Goal: Information Seeking & Learning: Learn about a topic

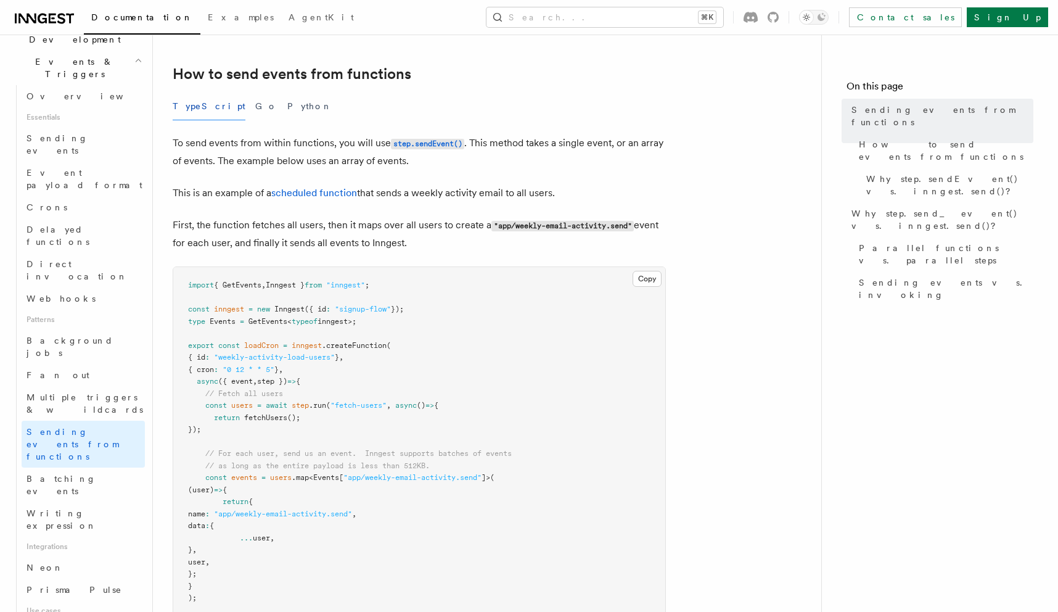
scroll to position [677, 0]
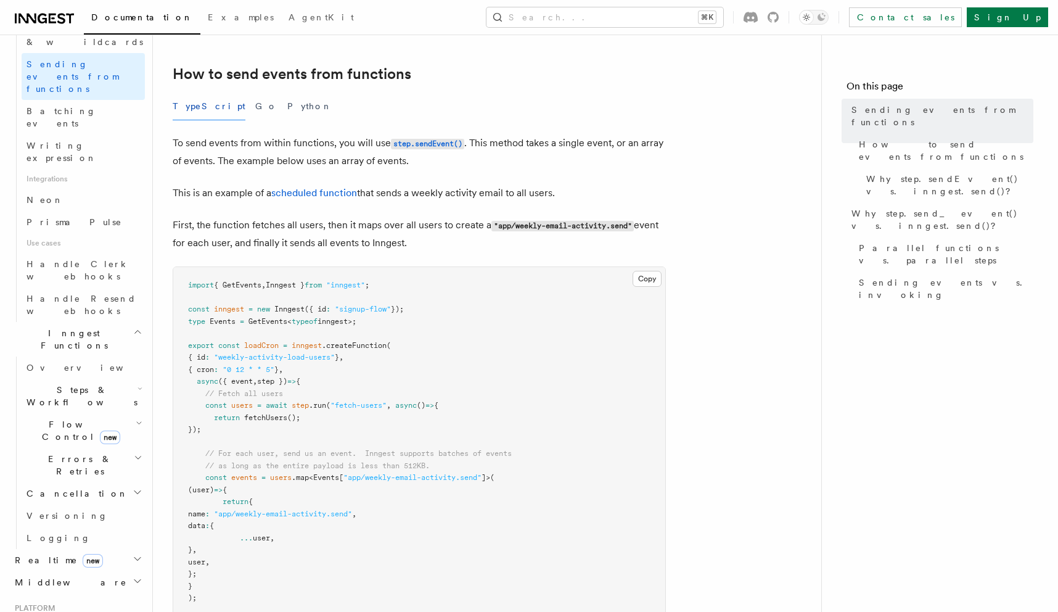
click at [105, 571] on h2 "Middleware" at bounding box center [77, 582] width 135 height 22
click at [95, 593] on link "Overview" at bounding box center [83, 604] width 123 height 22
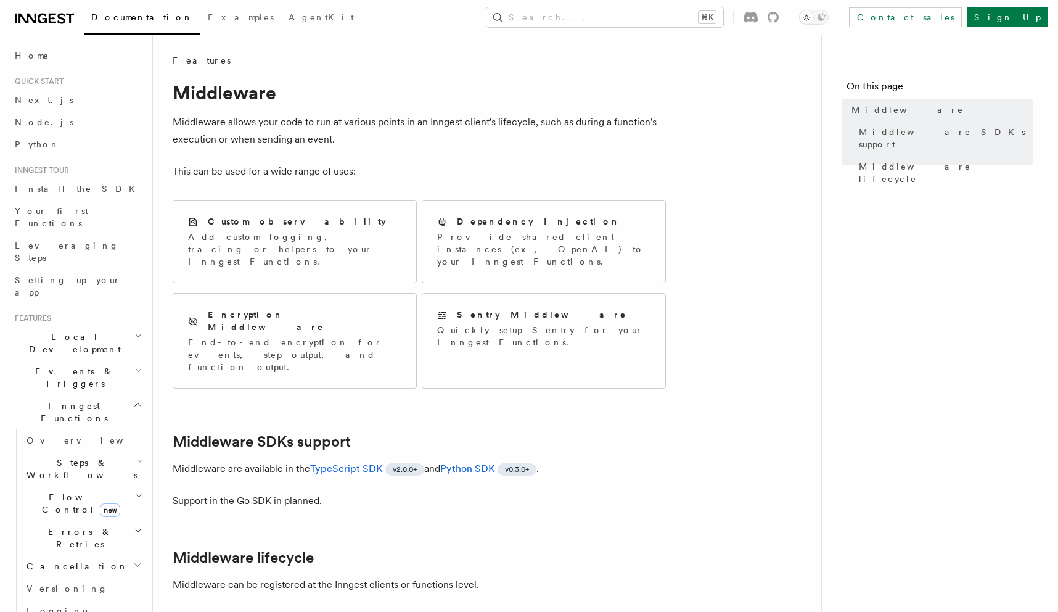
click at [535, 125] on p "Middleware allows your code to run at various points in an Inngest client's lif…" at bounding box center [419, 130] width 493 height 35
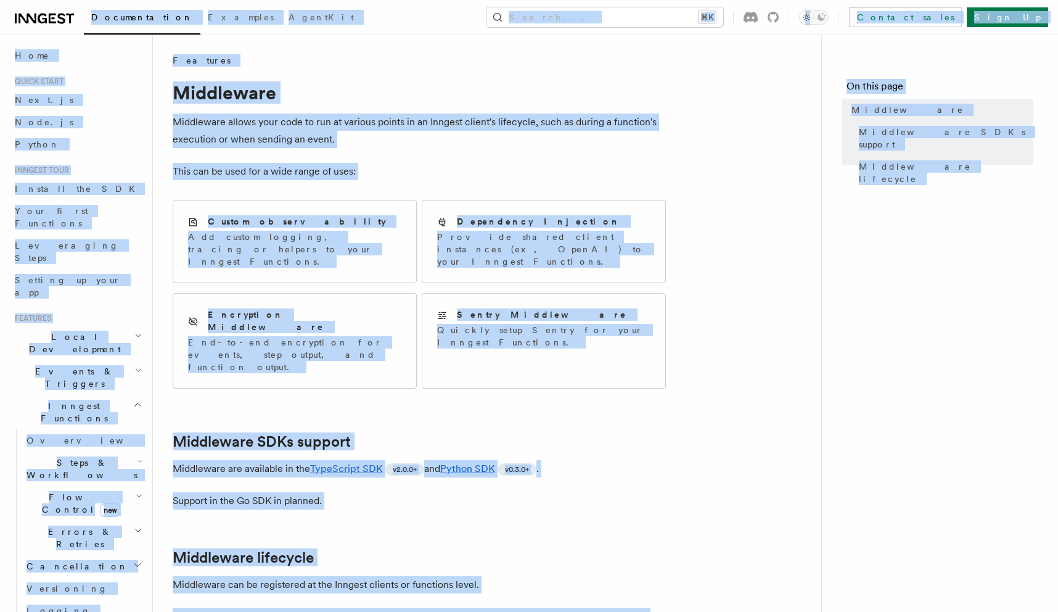
copy div "Documentation Examples AgentKit Search... ⌘K Contact sales Sign Up Search... Do…"
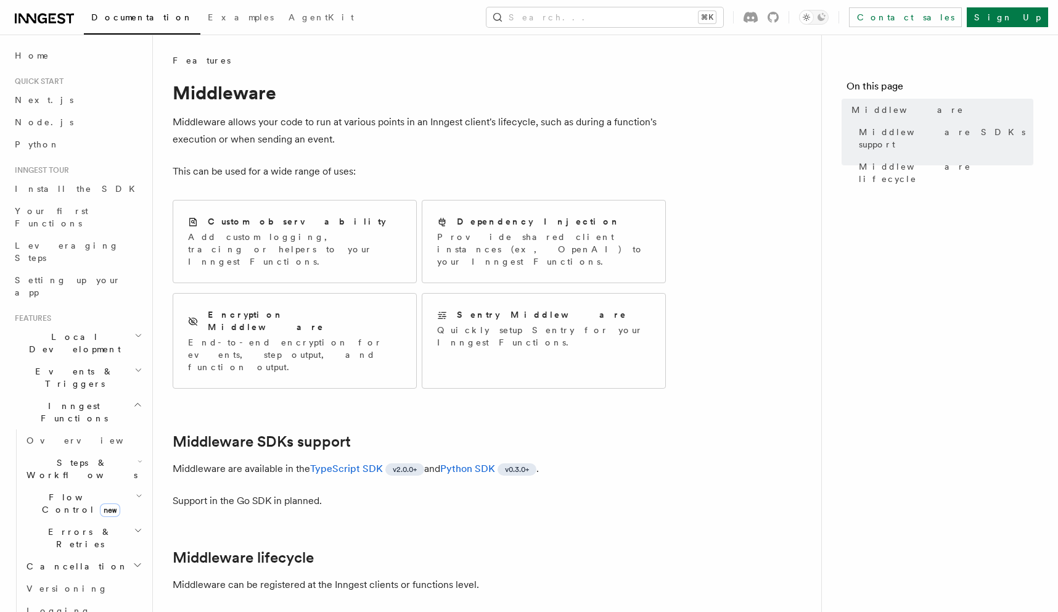
click at [439, 120] on p "Middleware allows your code to run at various points in an Inngest client's lif…" at bounding box center [419, 130] width 493 height 35
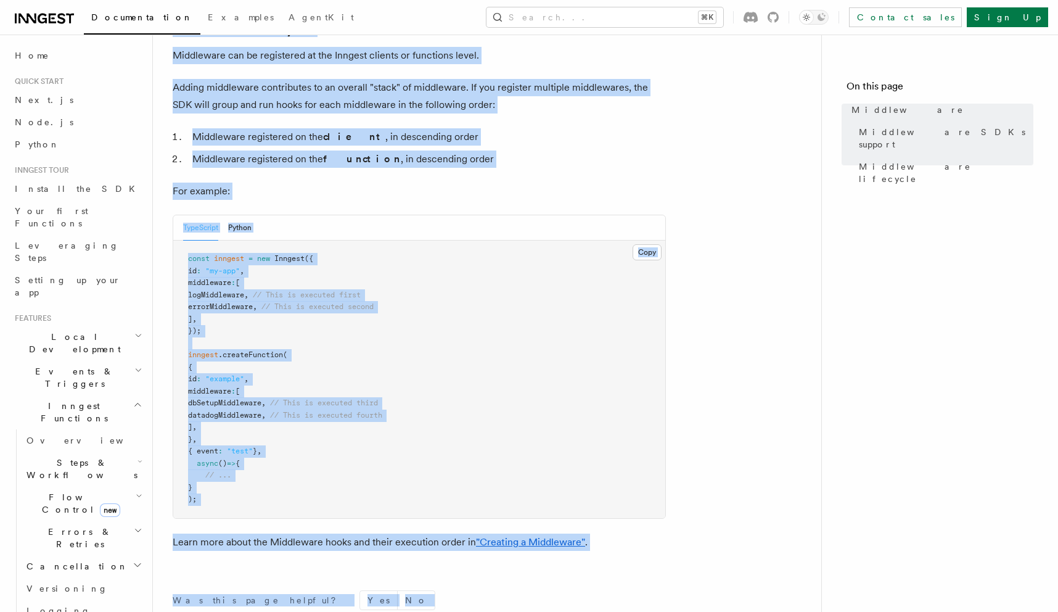
scroll to position [675, 0]
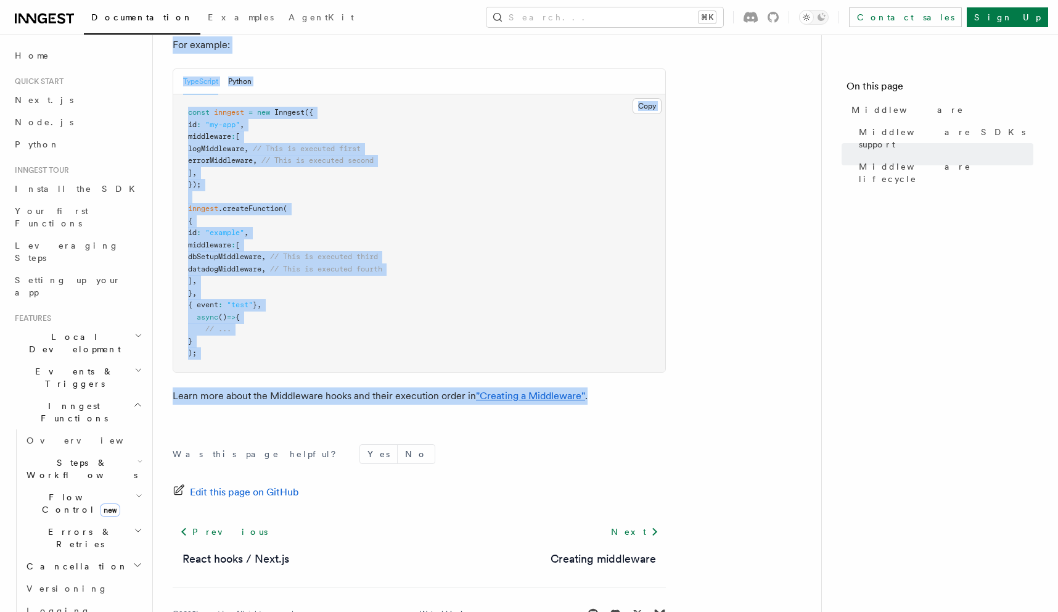
drag, startPoint x: 168, startPoint y: 59, endPoint x: 616, endPoint y: 361, distance: 540.7
copy article "Features Middleware Middleware allows your code to run at various points in an …"
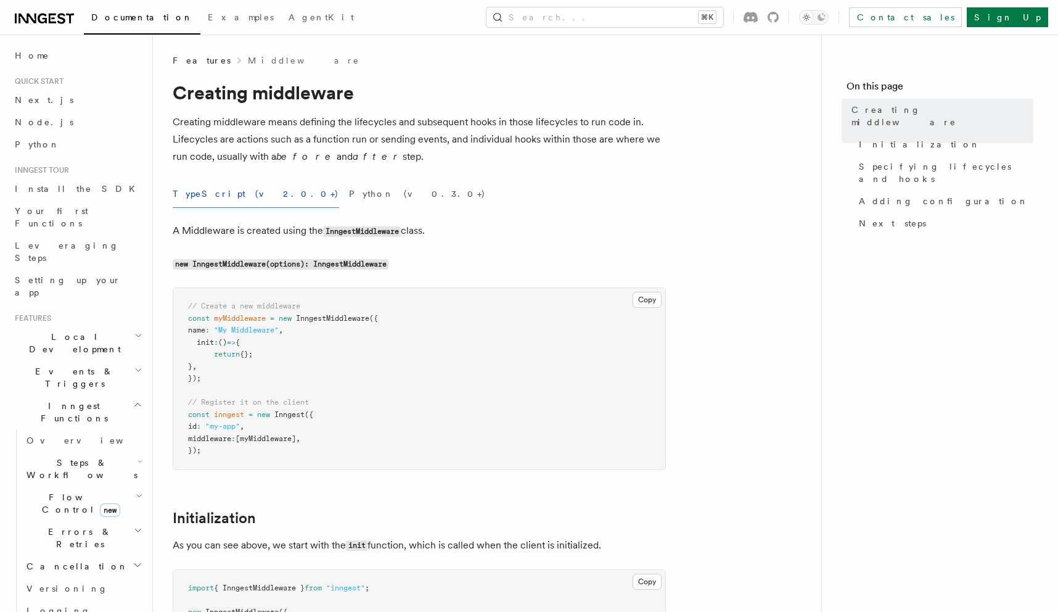
click at [414, 163] on p "Creating middleware means defining the lifecycles and subsequent hooks in those…" at bounding box center [419, 139] width 493 height 52
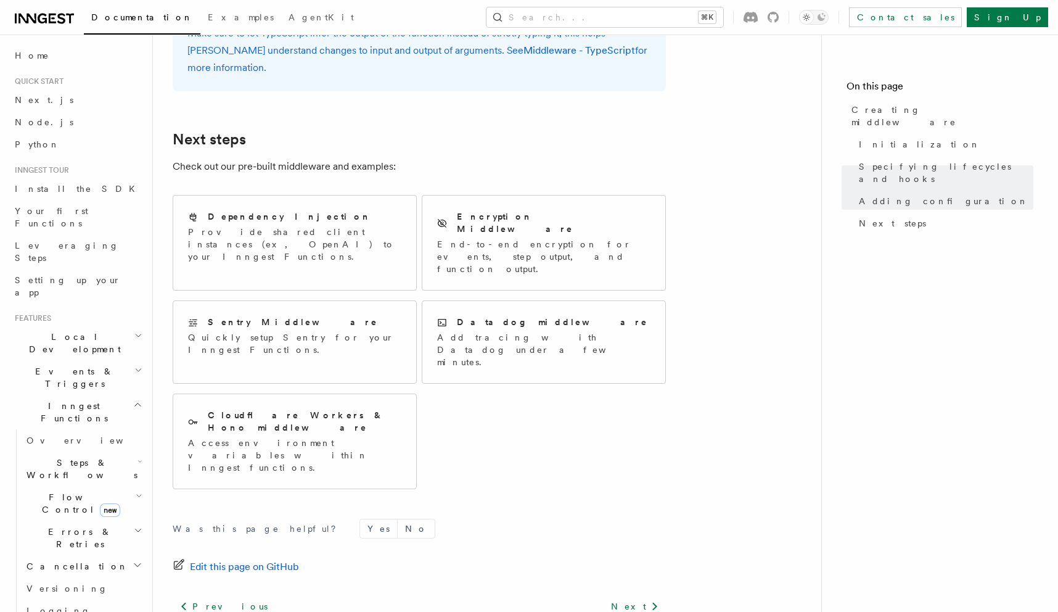
scroll to position [2505, 0]
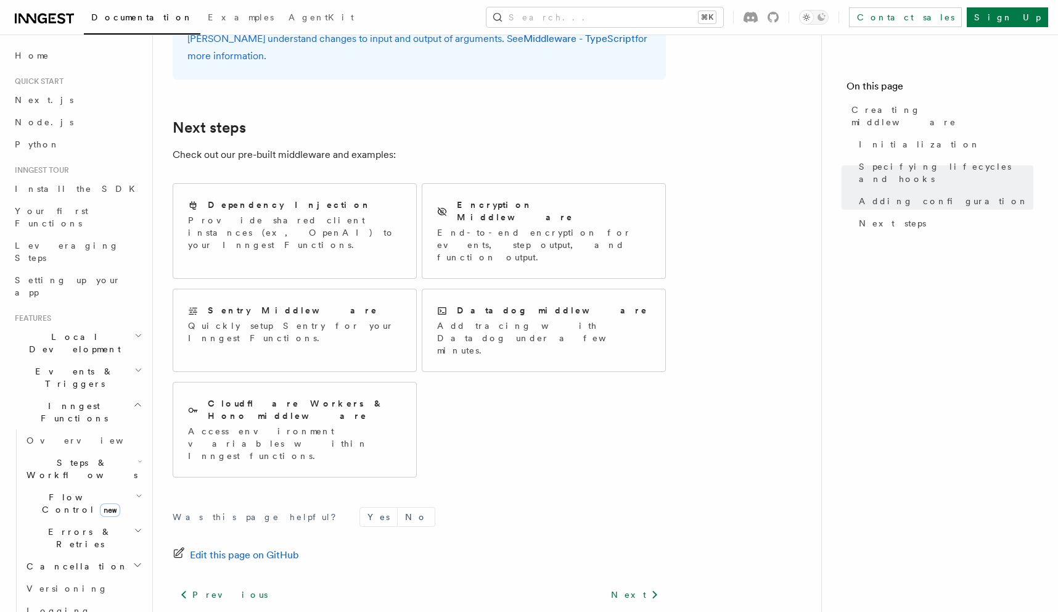
drag, startPoint x: 170, startPoint y: 83, endPoint x: 542, endPoint y: 62, distance: 372.5
copy article "Creating middleware Creating middleware means defining the lifecycles and subse…"
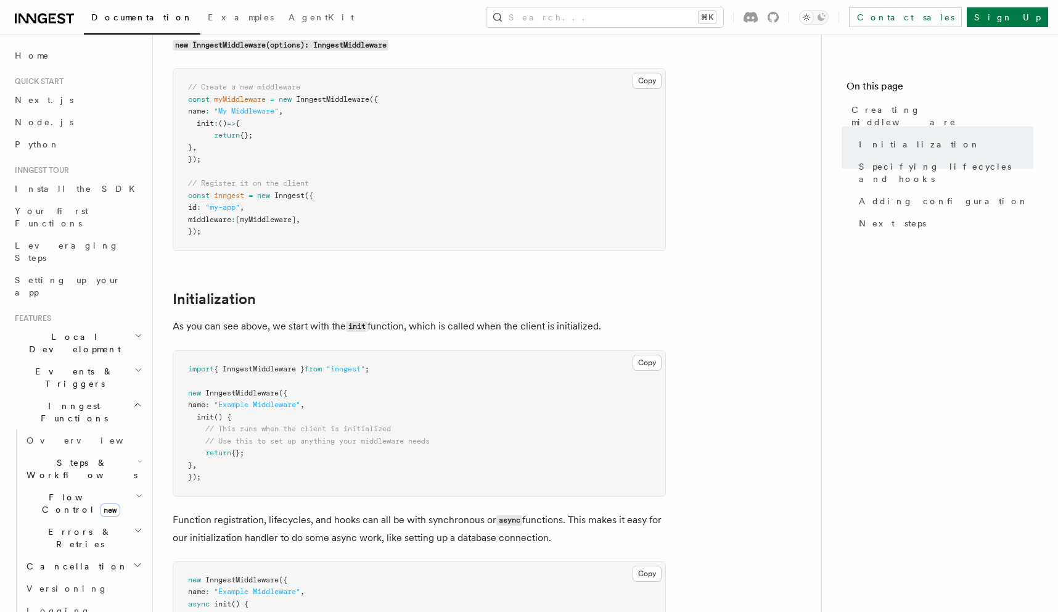
scroll to position [0, 0]
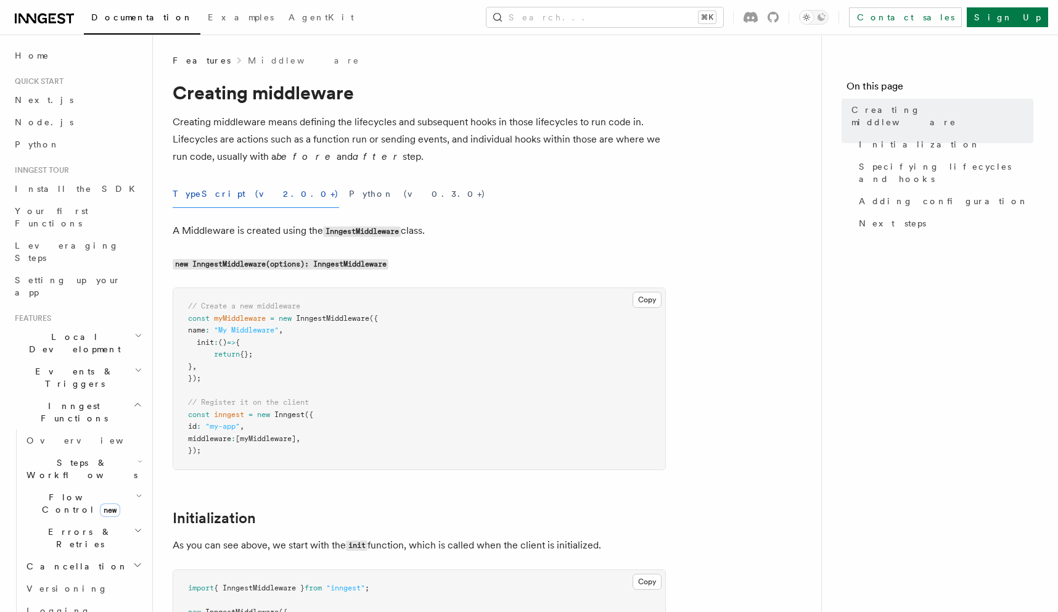
click at [510, 193] on div "TypeScript (v2.0.0+) Python (v0.3.0+)" at bounding box center [419, 194] width 493 height 28
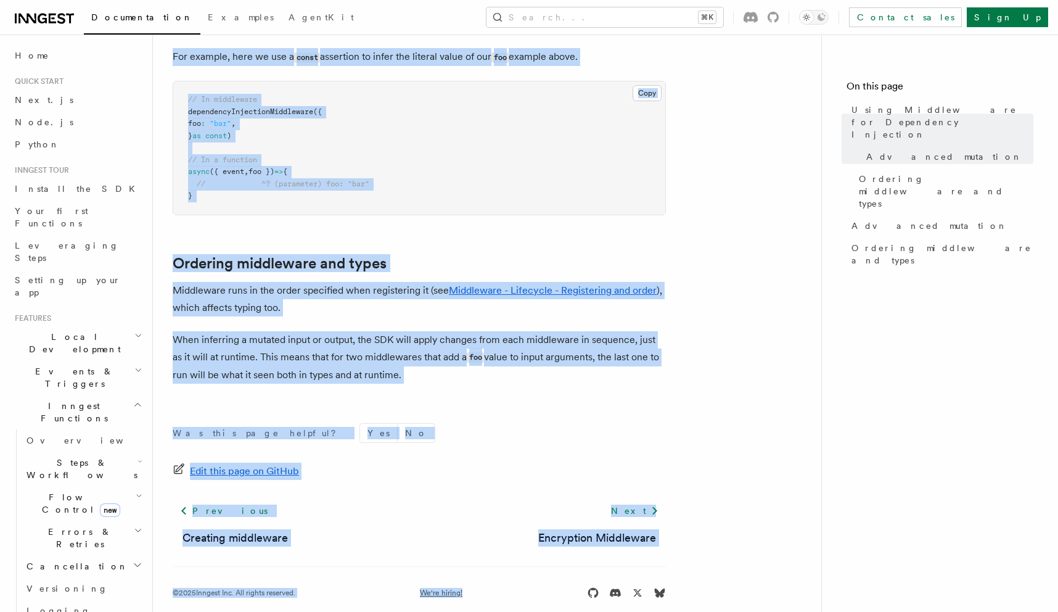
scroll to position [889, 0]
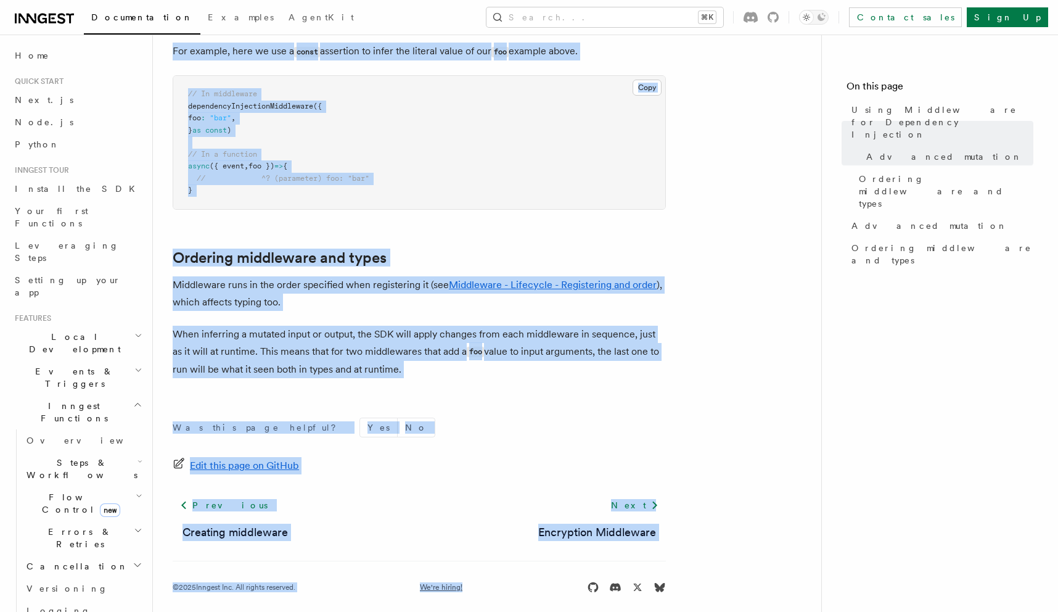
drag, startPoint x: 173, startPoint y: 85, endPoint x: 603, endPoint y: 350, distance: 504.8
copy article "Using Middleware for Dependency Injection Inngest Functions running in the same…"
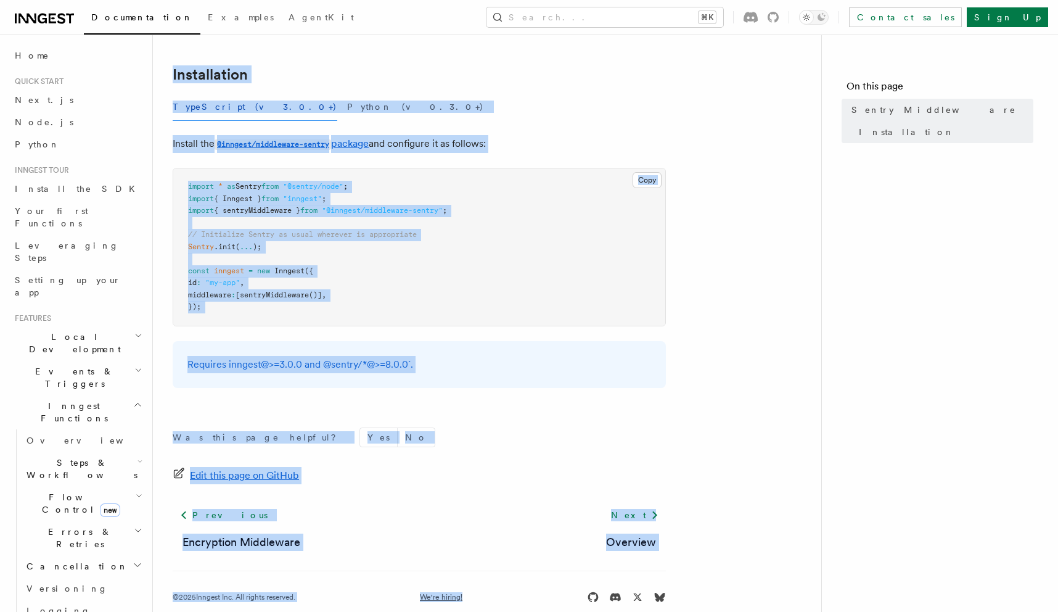
scroll to position [202, 0]
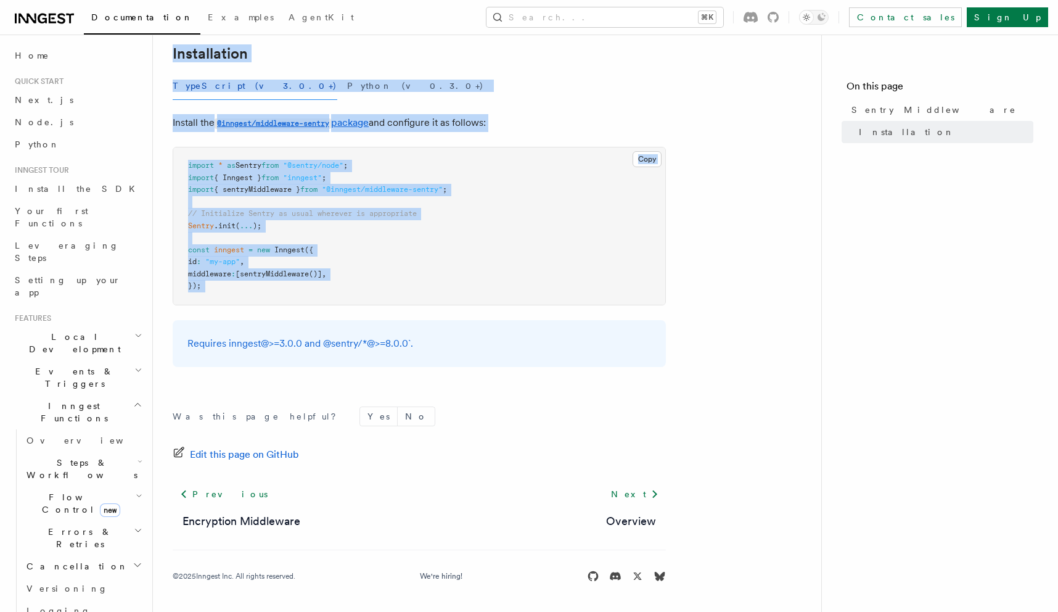
drag, startPoint x: 176, startPoint y: 128, endPoint x: 493, endPoint y: 305, distance: 363.6
click at [492, 307] on div "Features Middleware Sentry Middleware Using the Sentry middleware is useful to:…" at bounding box center [507, 205] width 708 height 814
click at [493, 305] on article "Features Middleware Sentry Middleware Using the Sentry middleware is useful to:…" at bounding box center [487, 232] width 629 height 759
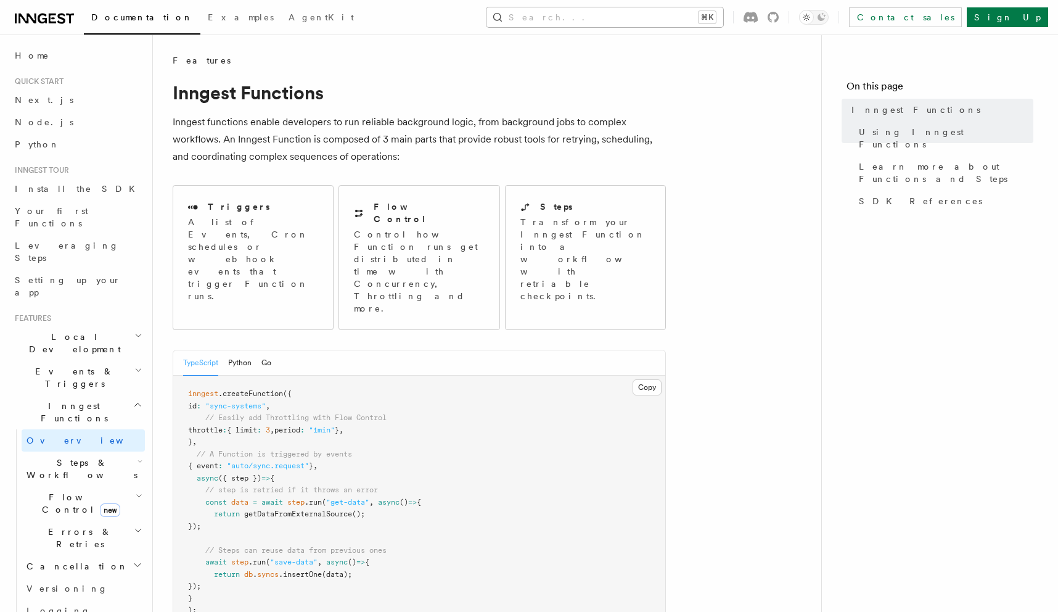
click at [617, 17] on button "Search... ⌘K" at bounding box center [605, 17] width 237 height 20
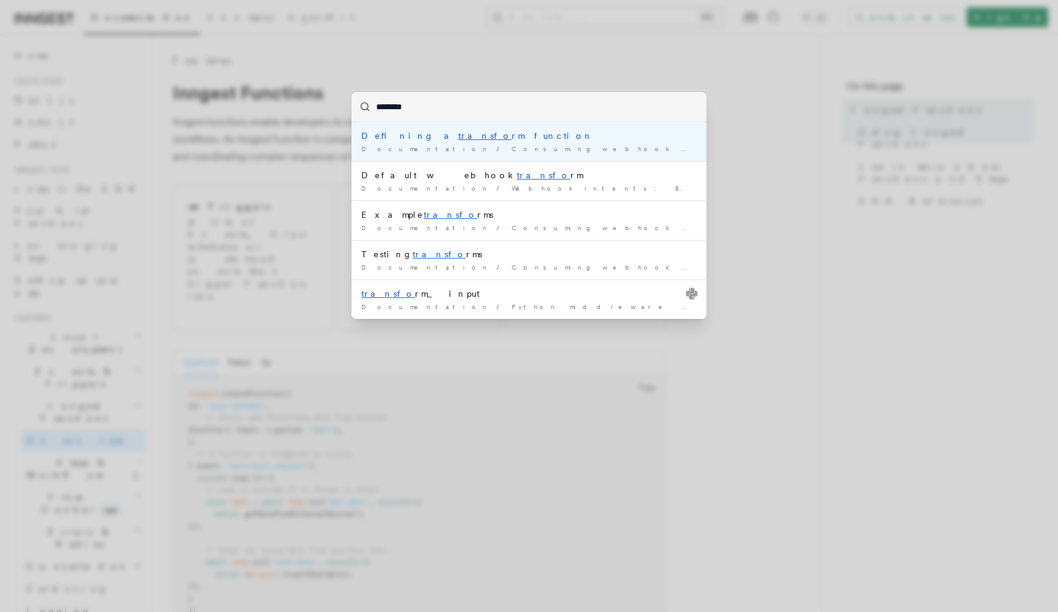
type input "*********"
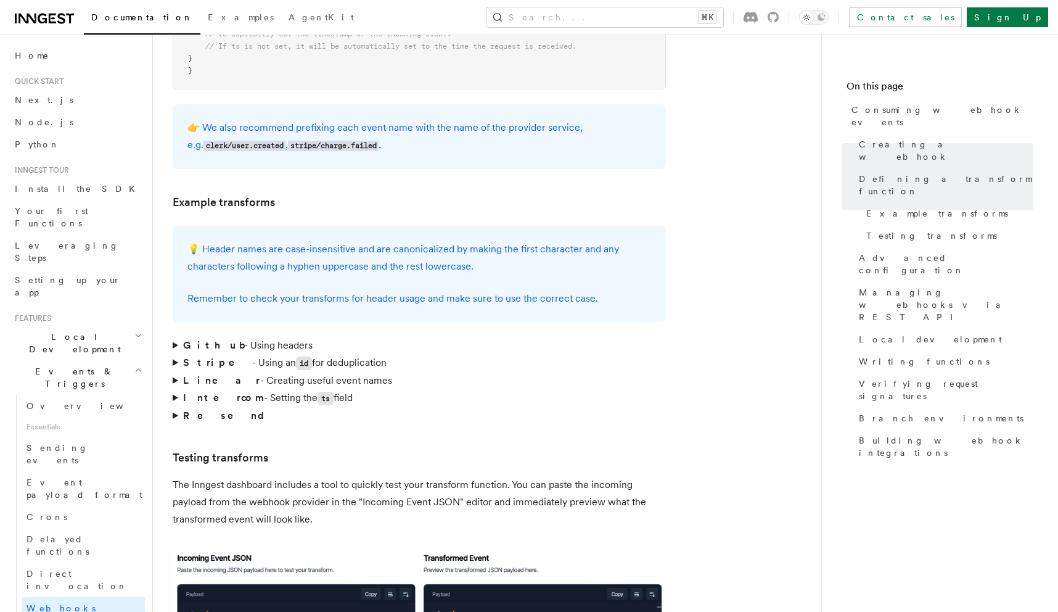
scroll to position [1771, 0]
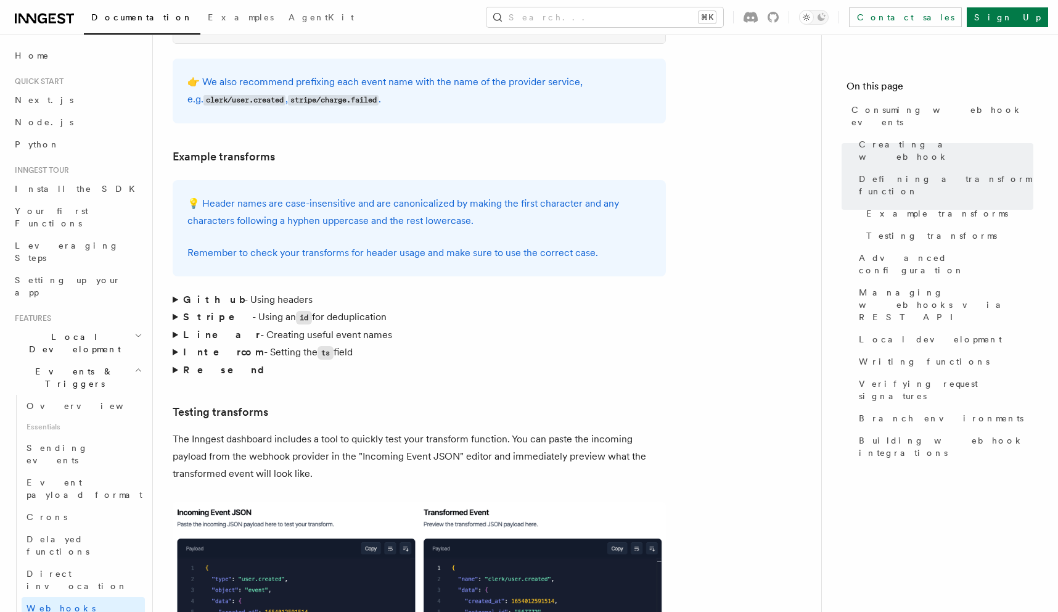
click at [176, 361] on summary "Resend" at bounding box center [419, 369] width 493 height 17
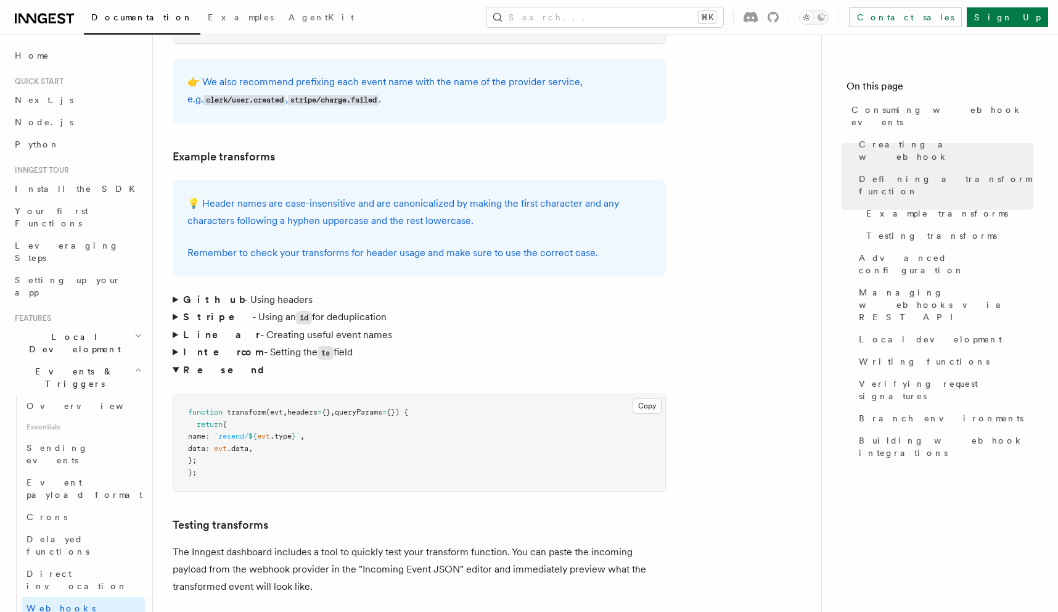
click at [176, 344] on summary "Intercom - Setting the ts field" at bounding box center [419, 353] width 493 height 18
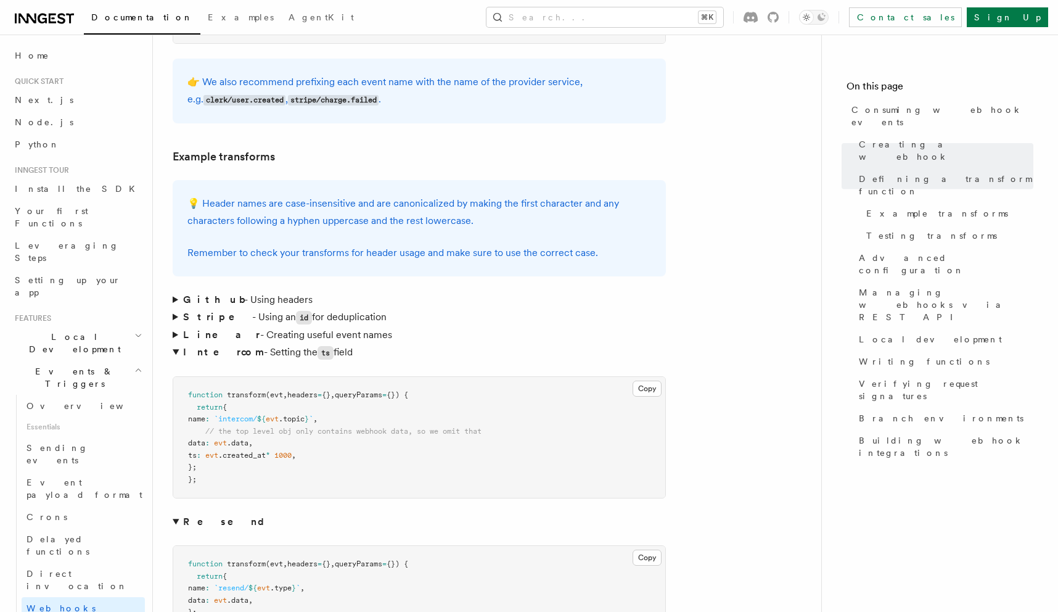
click at [176, 326] on summary "Linear - Creating useful event names" at bounding box center [419, 334] width 493 height 17
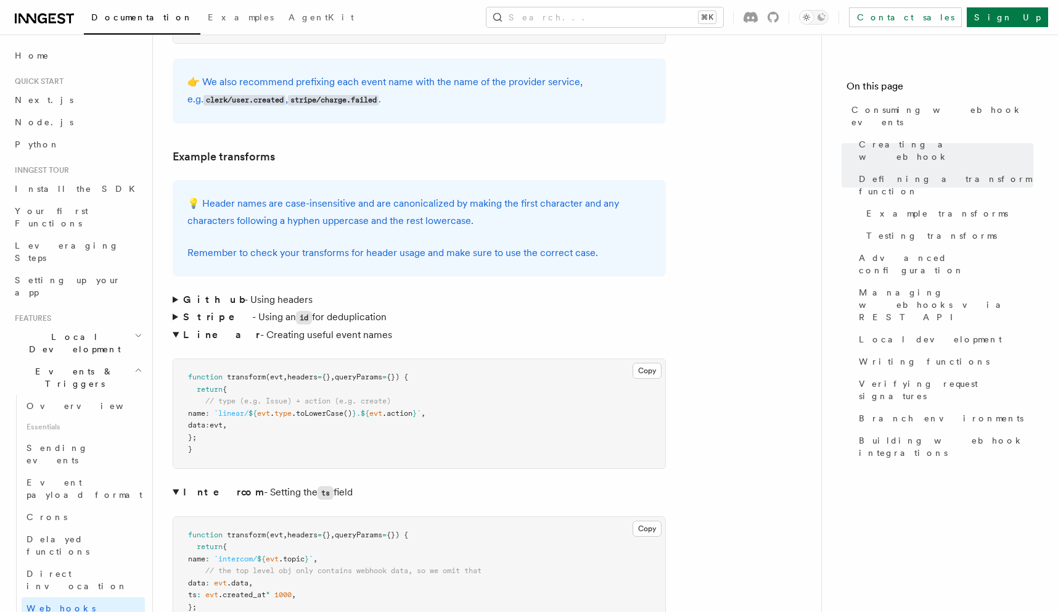
click at [176, 308] on summary "Stripe - Using an id for deduplication" at bounding box center [419, 317] width 493 height 18
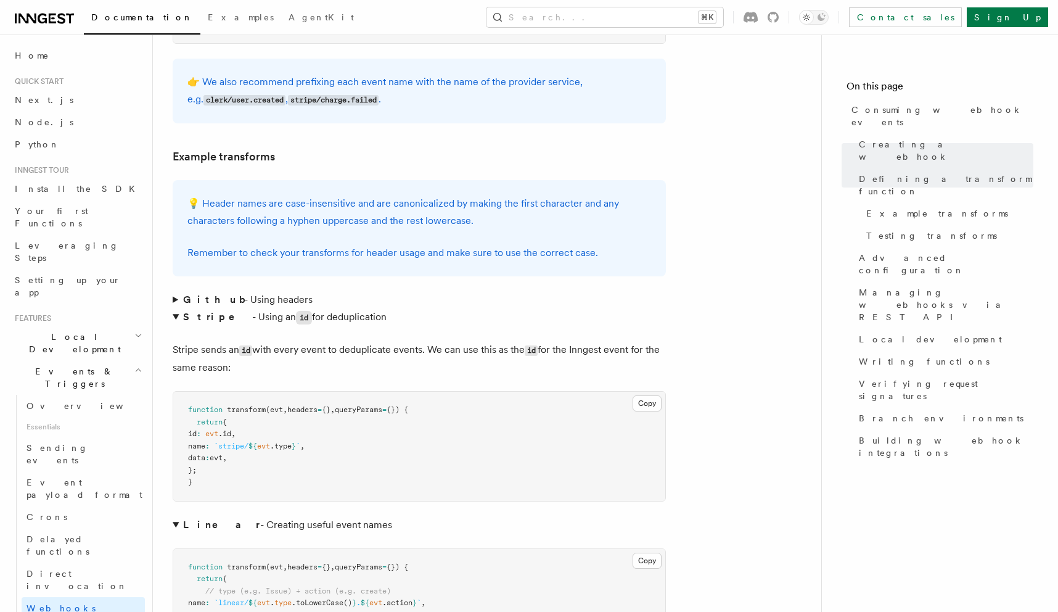
click at [175, 291] on summary "Github - Using headers" at bounding box center [419, 299] width 493 height 17
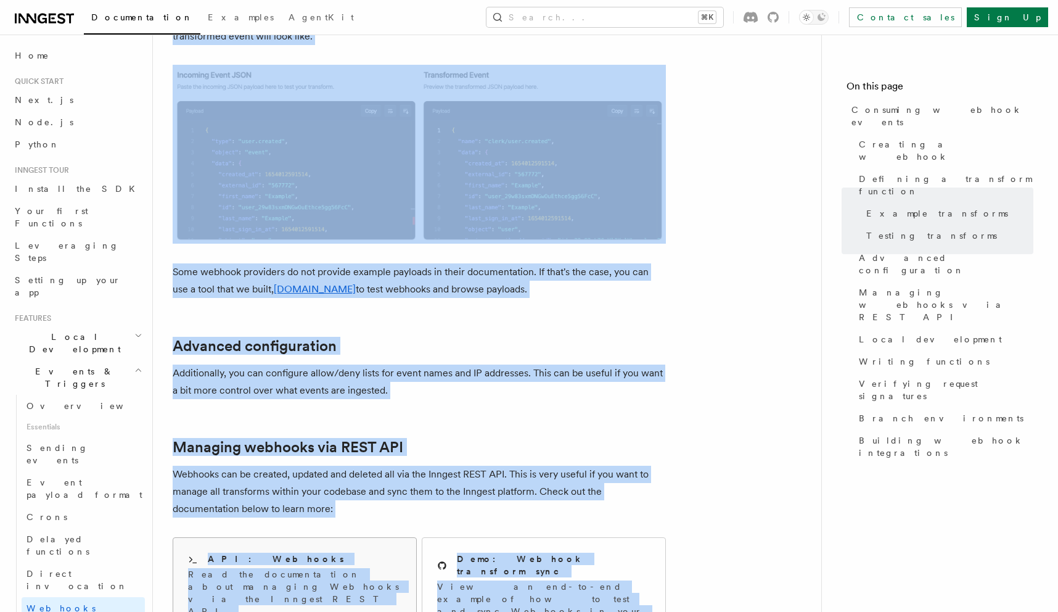
scroll to position [3002, 0]
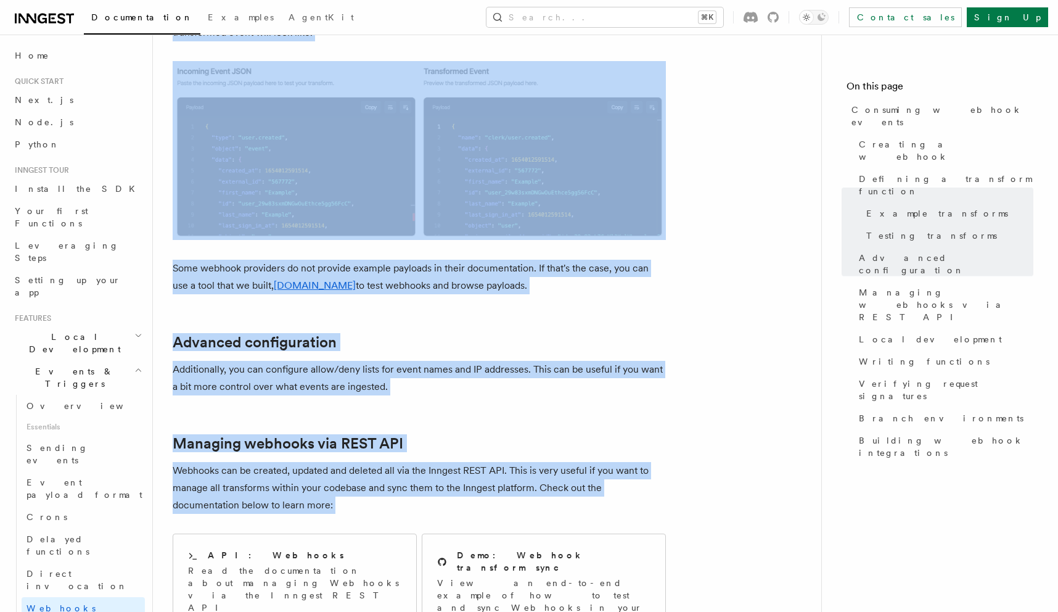
drag, startPoint x: 164, startPoint y: 49, endPoint x: 373, endPoint y: 473, distance: 473.1
copy article "Features Events & Triggers Consuming webhook events At its core, Inngest is cen…"
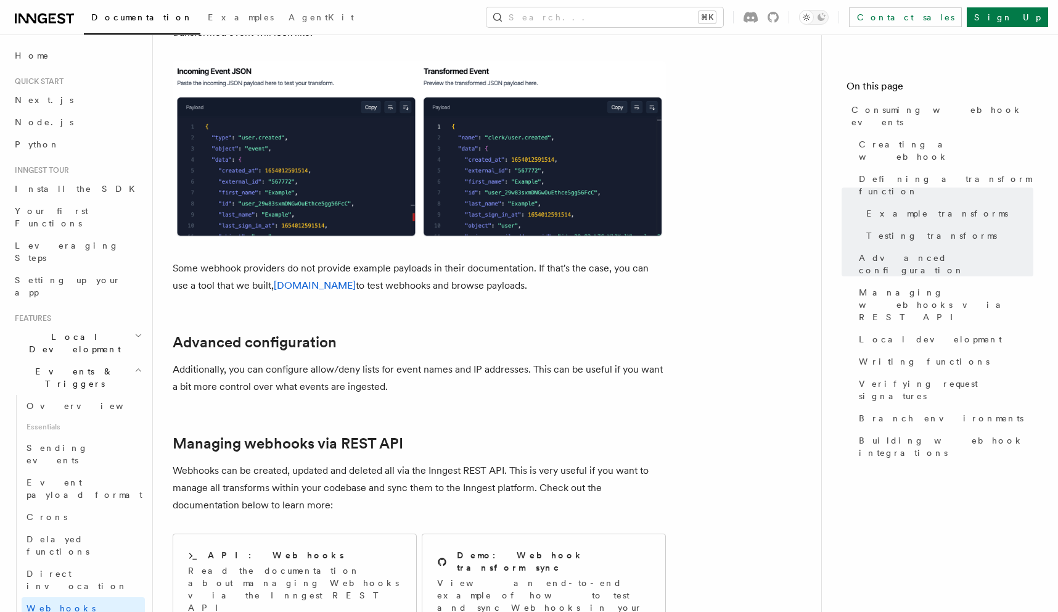
click at [595, 260] on p "Some webhook providers do not provide example payloads in their documentation. …" at bounding box center [419, 277] width 493 height 35
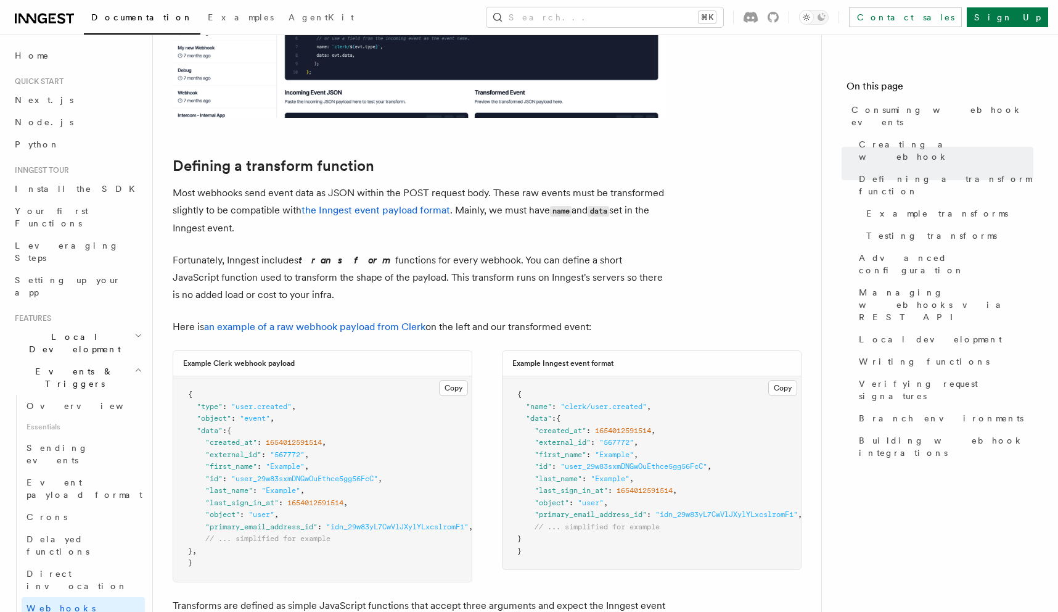
scroll to position [0, 0]
